Goal: Transaction & Acquisition: Obtain resource

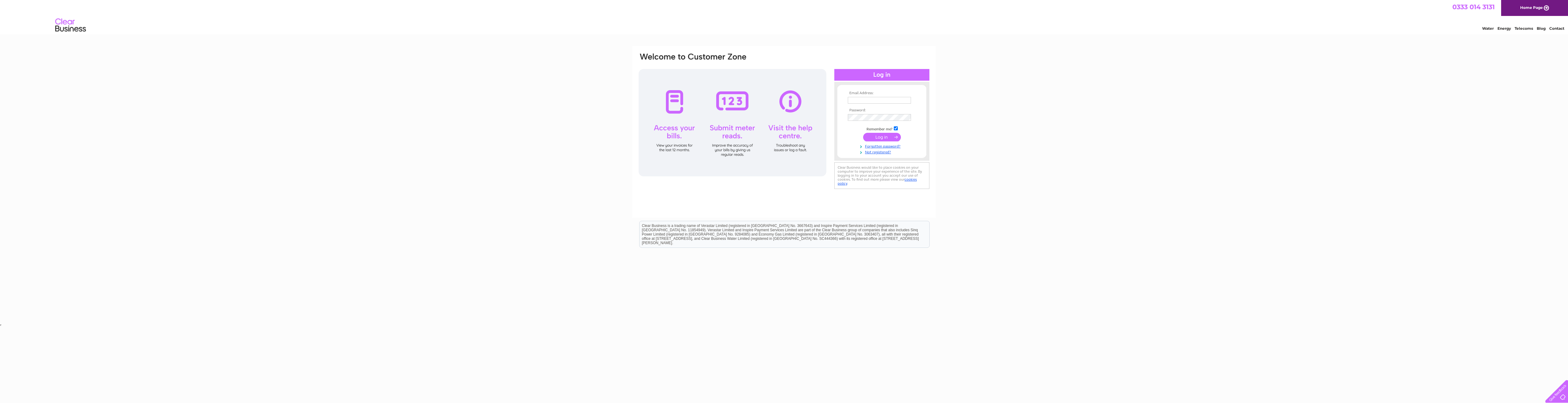
type input "replaygareth@hotmail.com"
click at [884, 135] on input "submit" at bounding box center [882, 137] width 38 height 9
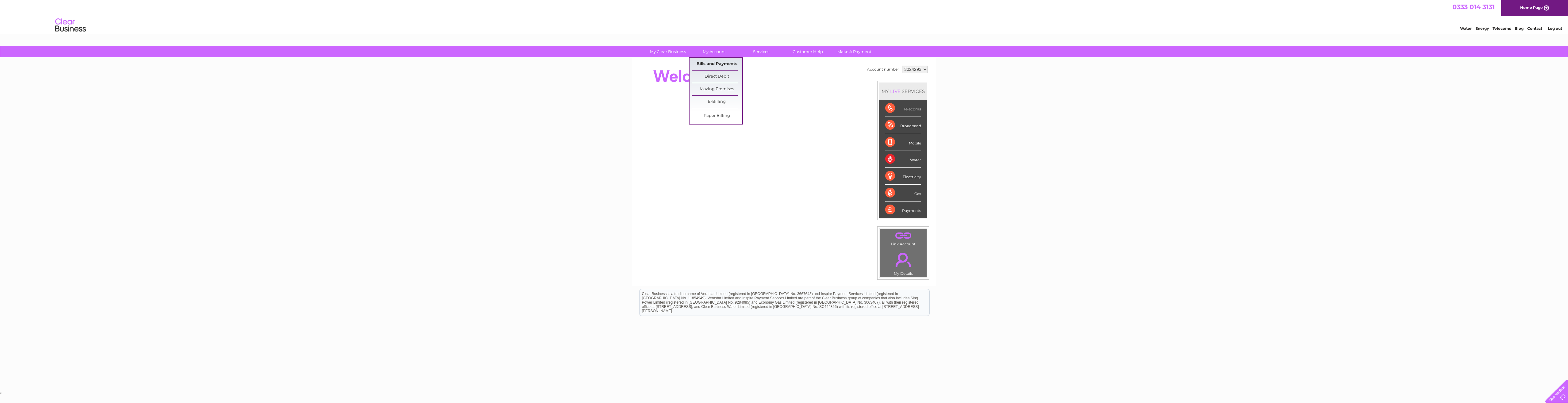
click at [716, 60] on link "Bills and Payments" at bounding box center [716, 64] width 51 height 12
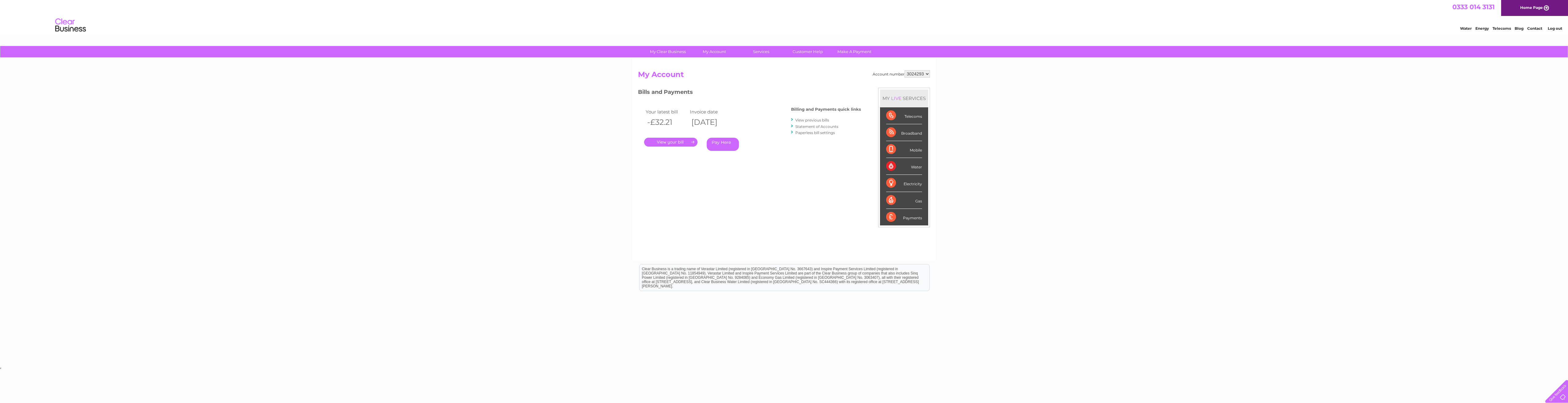
click at [810, 118] on link "View previous bills" at bounding box center [812, 121] width 33 height 5
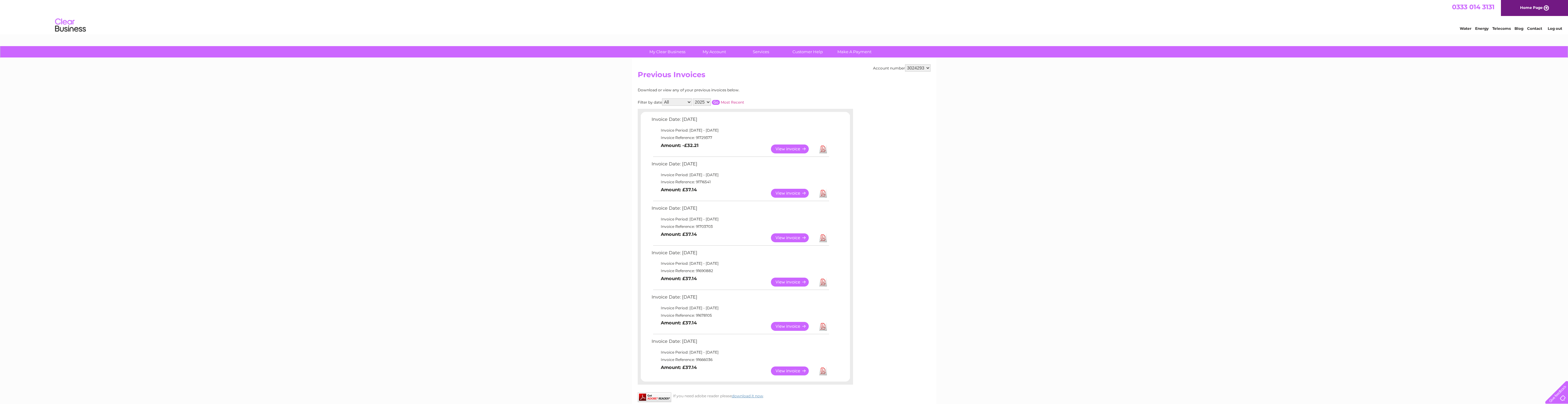
click at [730, 104] on link "Most Recent" at bounding box center [733, 103] width 23 height 5
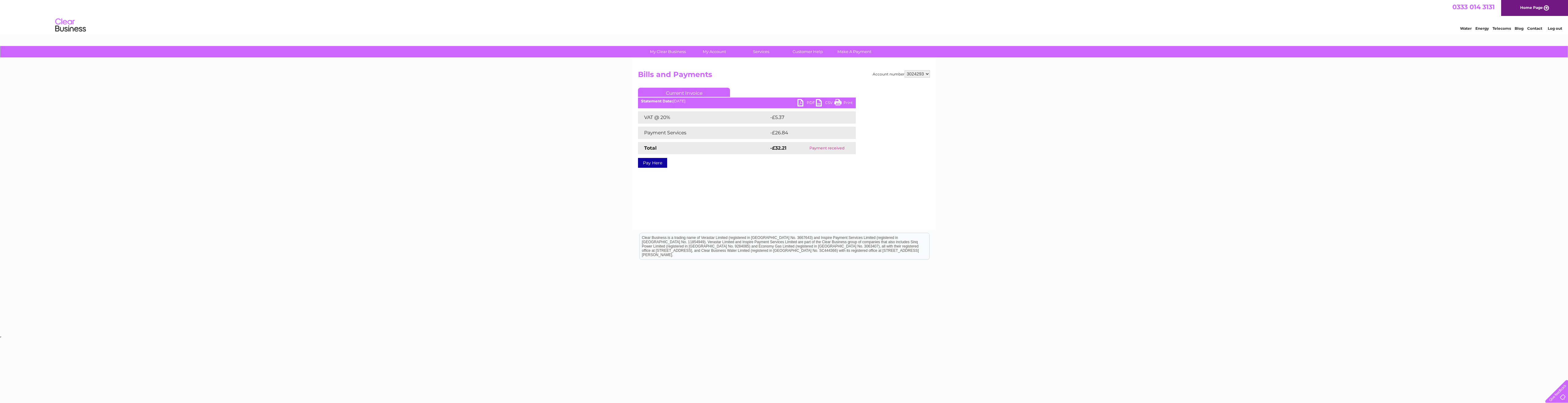
click at [805, 103] on link "PDF" at bounding box center [807, 103] width 18 height 9
click at [713, 64] on link "Bills and Payments" at bounding box center [716, 64] width 51 height 12
